Goal: Browse casually

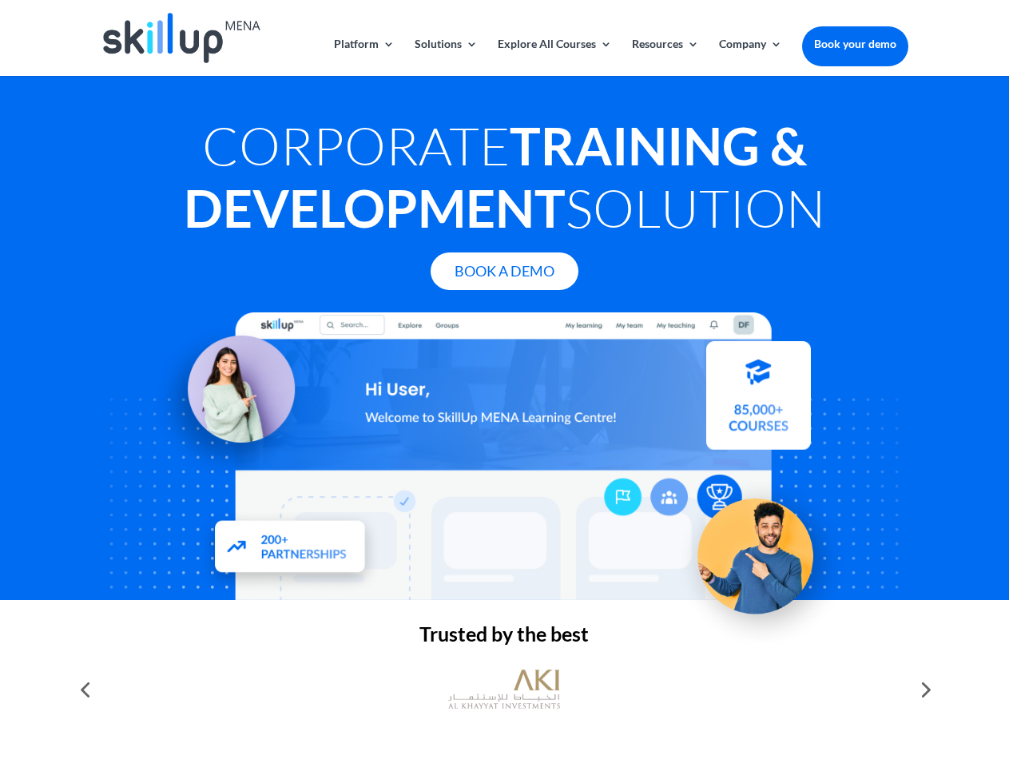
click at [504, 383] on div at bounding box center [504, 455] width 807 height 287
click at [445, 57] on link "Solutions" at bounding box center [445, 57] width 63 height 38
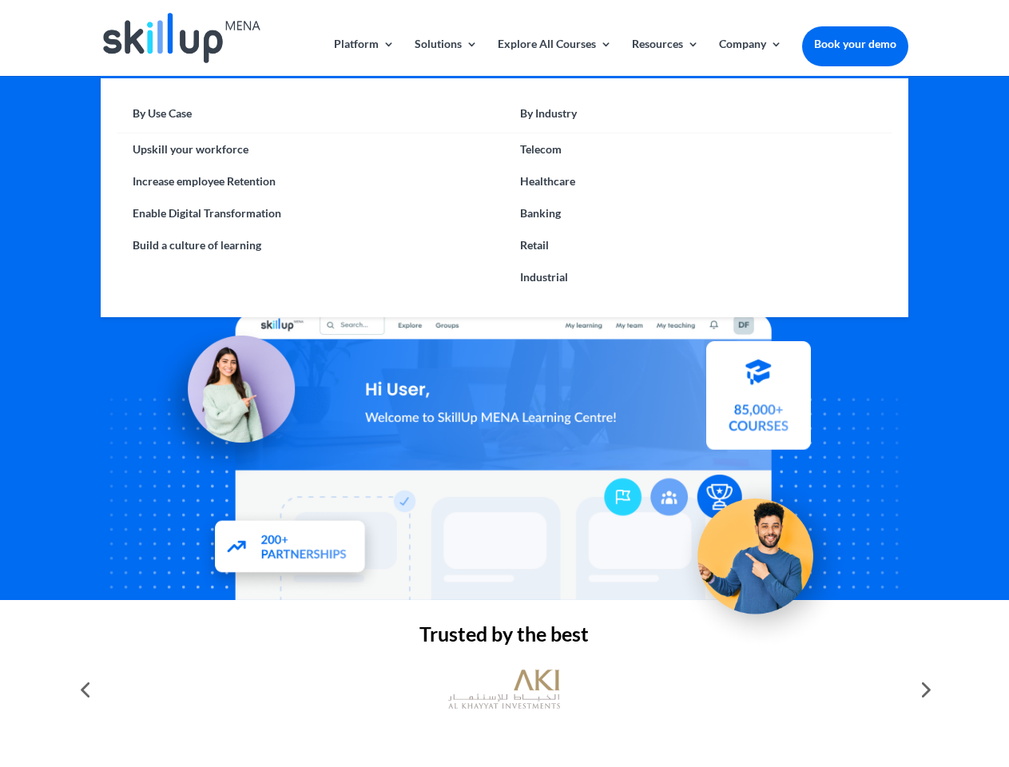
click at [553, 57] on link "Explore All Courses" at bounding box center [555, 57] width 114 height 38
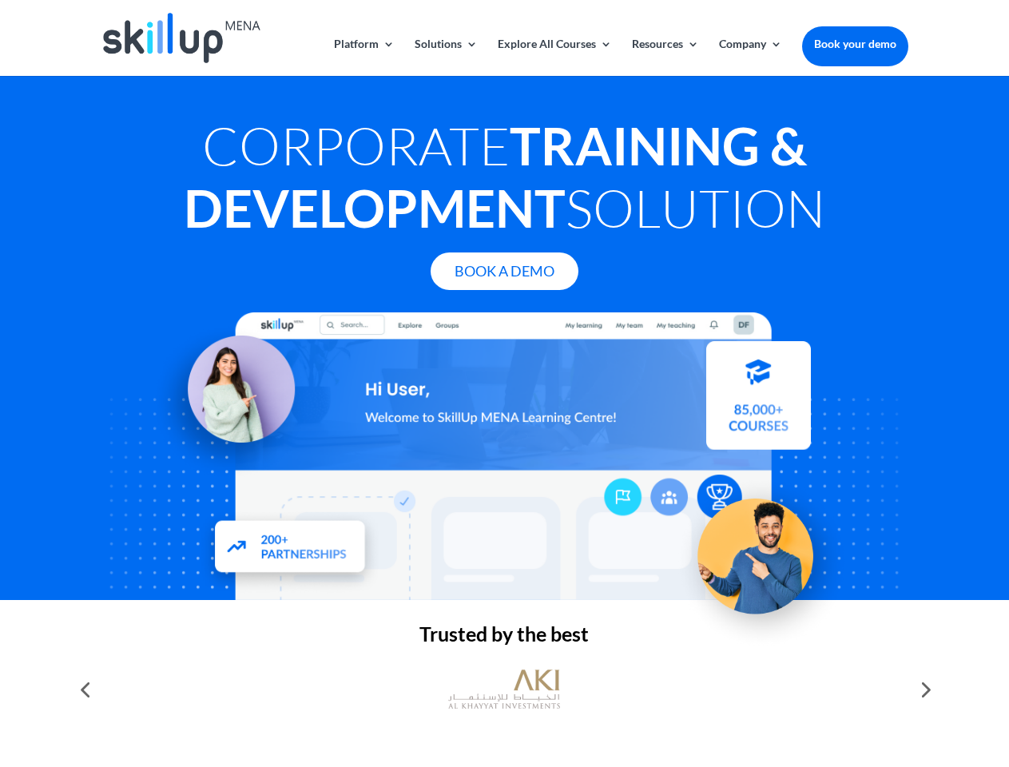
click at [664, 57] on link "Resources" at bounding box center [665, 57] width 67 height 38
click at [750, 57] on link "Company" at bounding box center [750, 57] width 63 height 38
click at [504, 689] on img at bounding box center [504, 689] width 112 height 56
